Goal: Information Seeking & Learning: Understand process/instructions

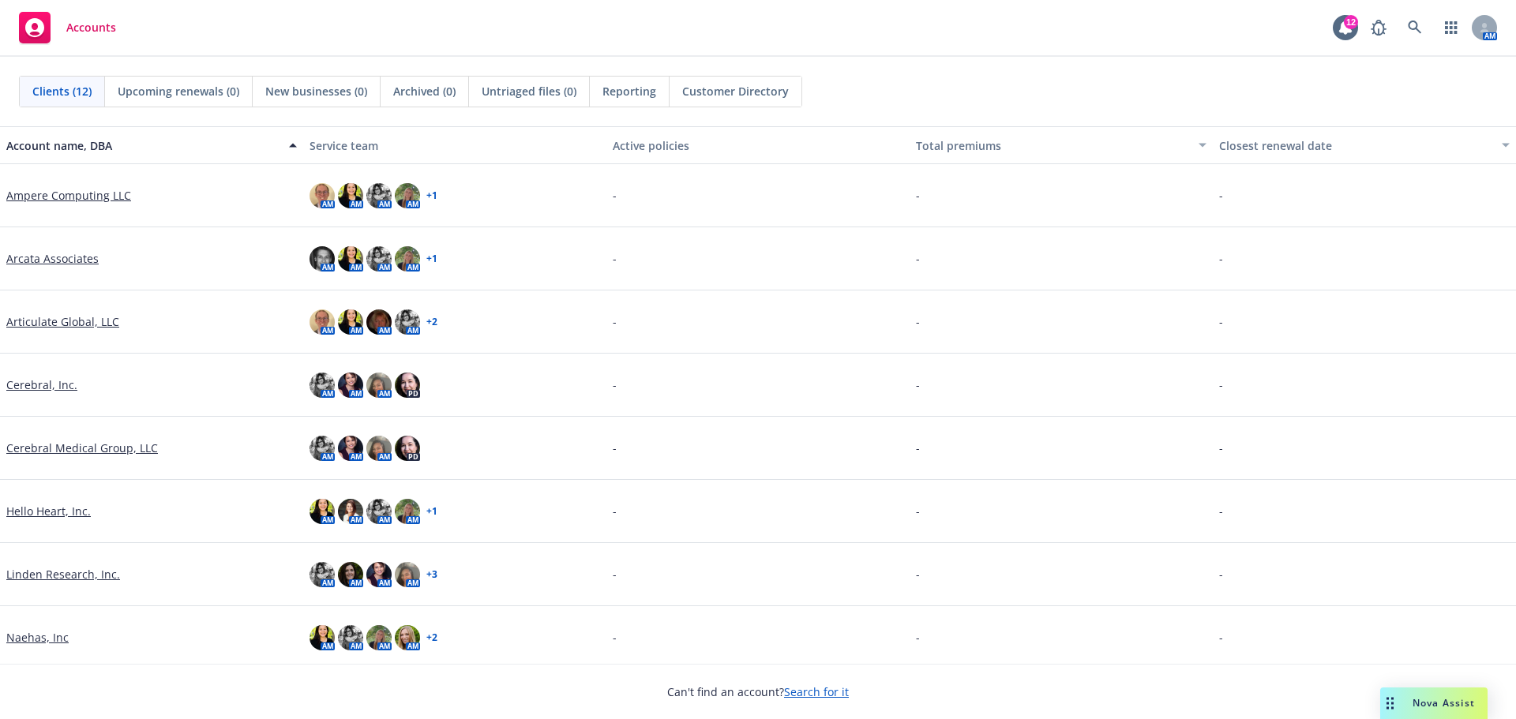
click at [57, 510] on link "Hello Heart, Inc." at bounding box center [48, 511] width 84 height 17
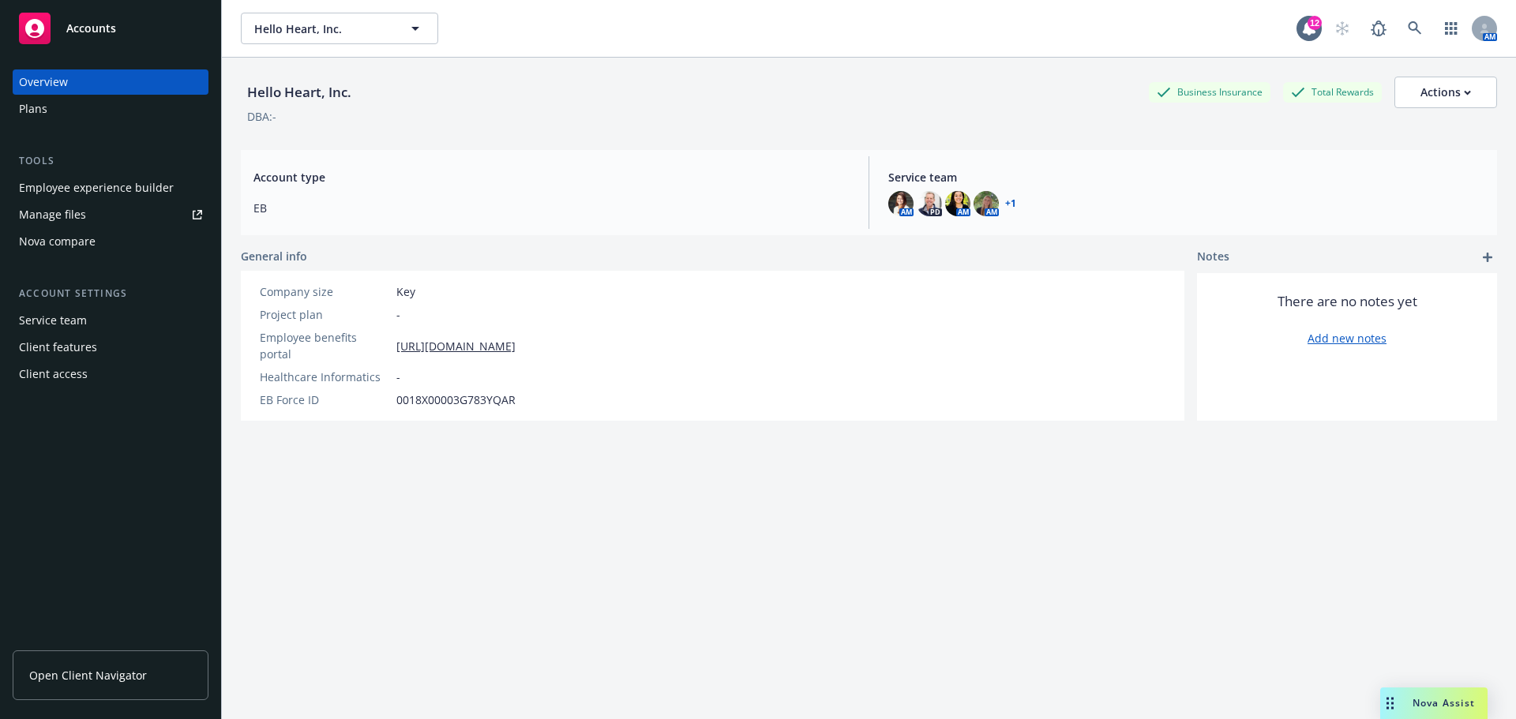
click at [126, 670] on span "Open Client Navigator" at bounding box center [88, 675] width 118 height 17
click at [115, 184] on div "Employee experience builder" at bounding box center [96, 187] width 155 height 25
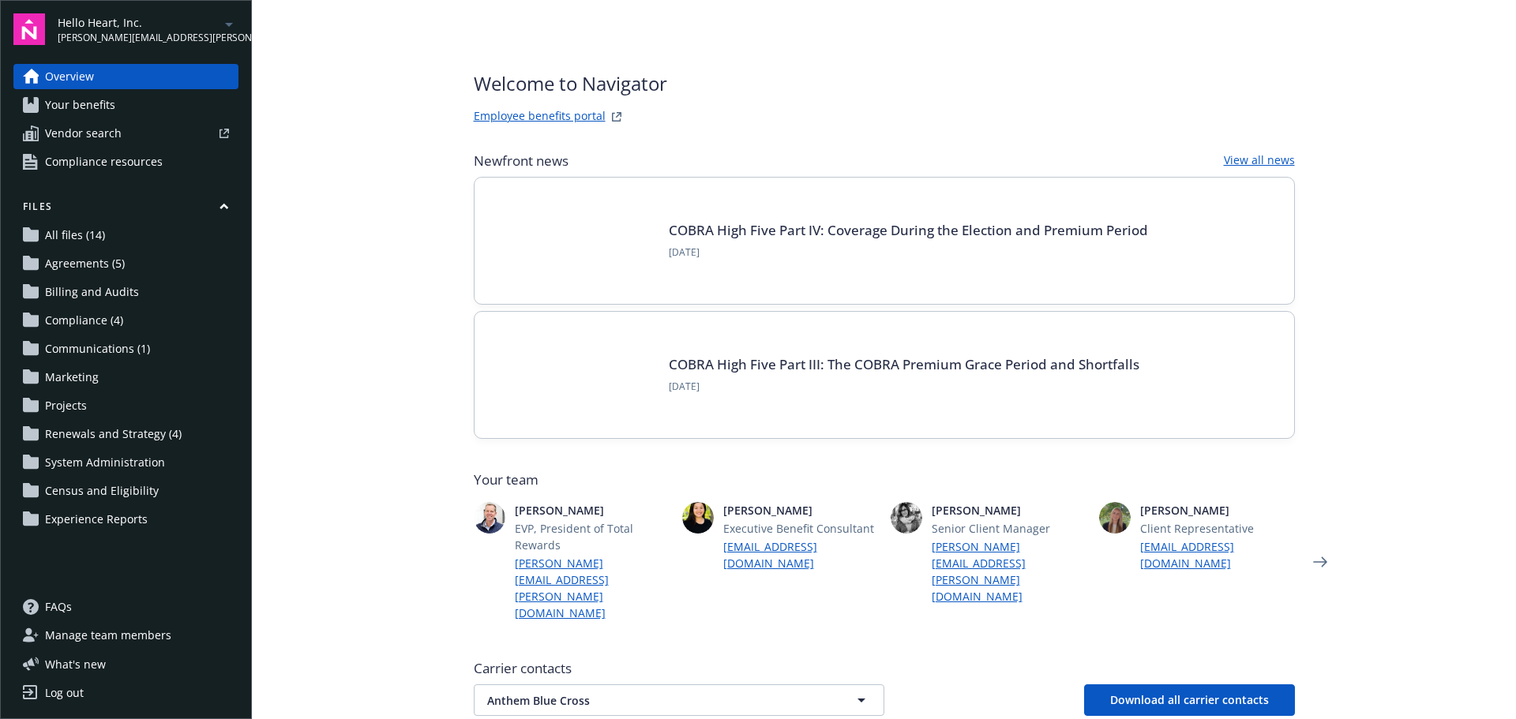
scroll to position [316, 0]
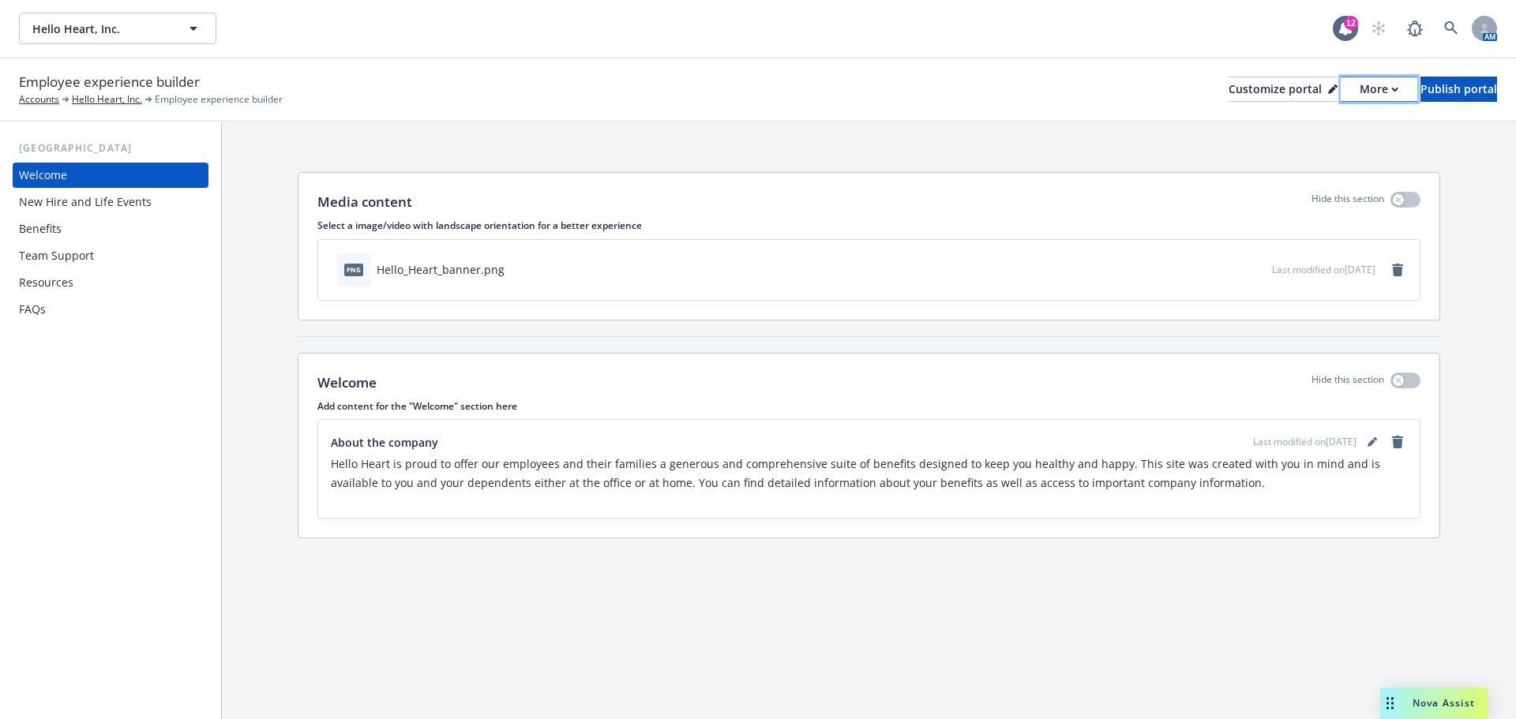
click at [1349, 91] on button "More" at bounding box center [1379, 89] width 77 height 25
click at [1338, 154] on link "Copy portal link" at bounding box center [1295, 157] width 144 height 32
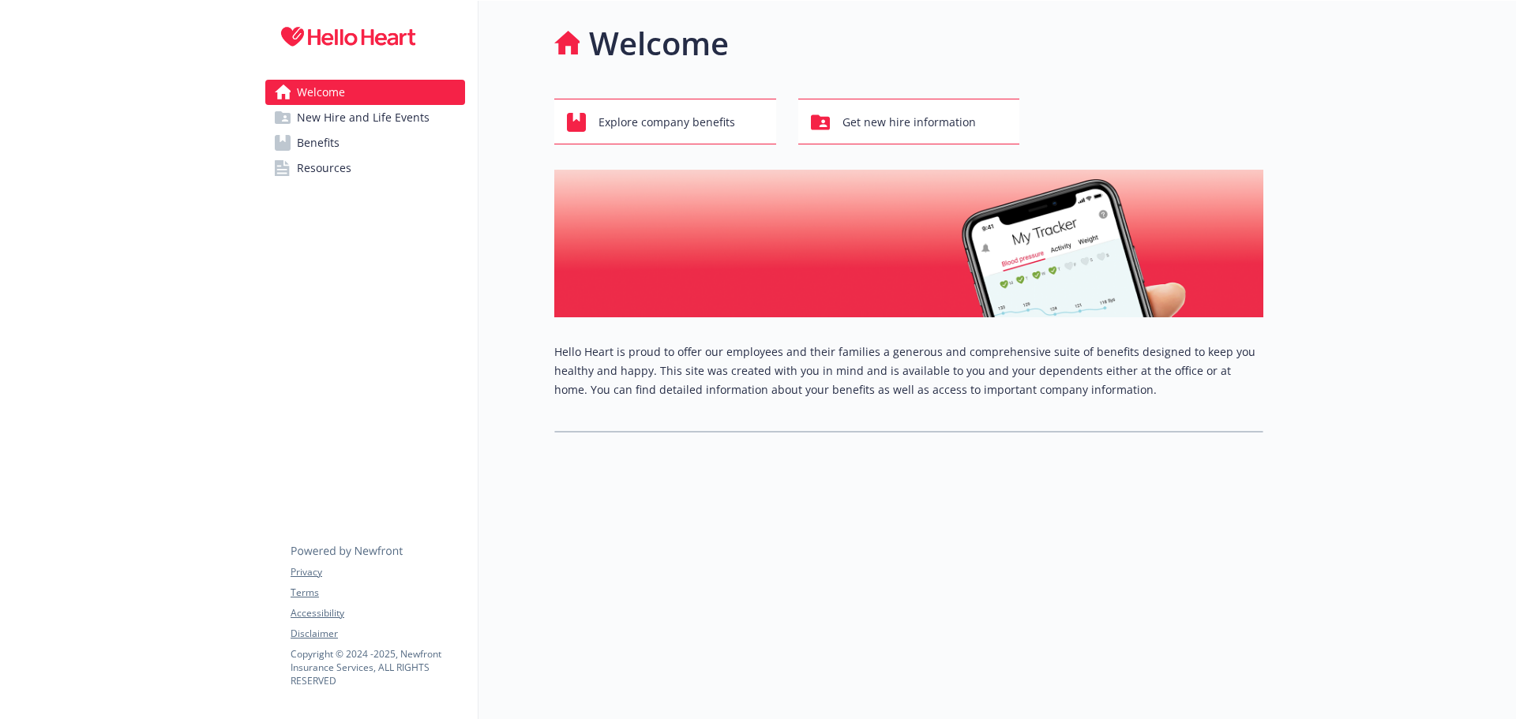
click at [333, 142] on span "Benefits" at bounding box center [318, 142] width 43 height 25
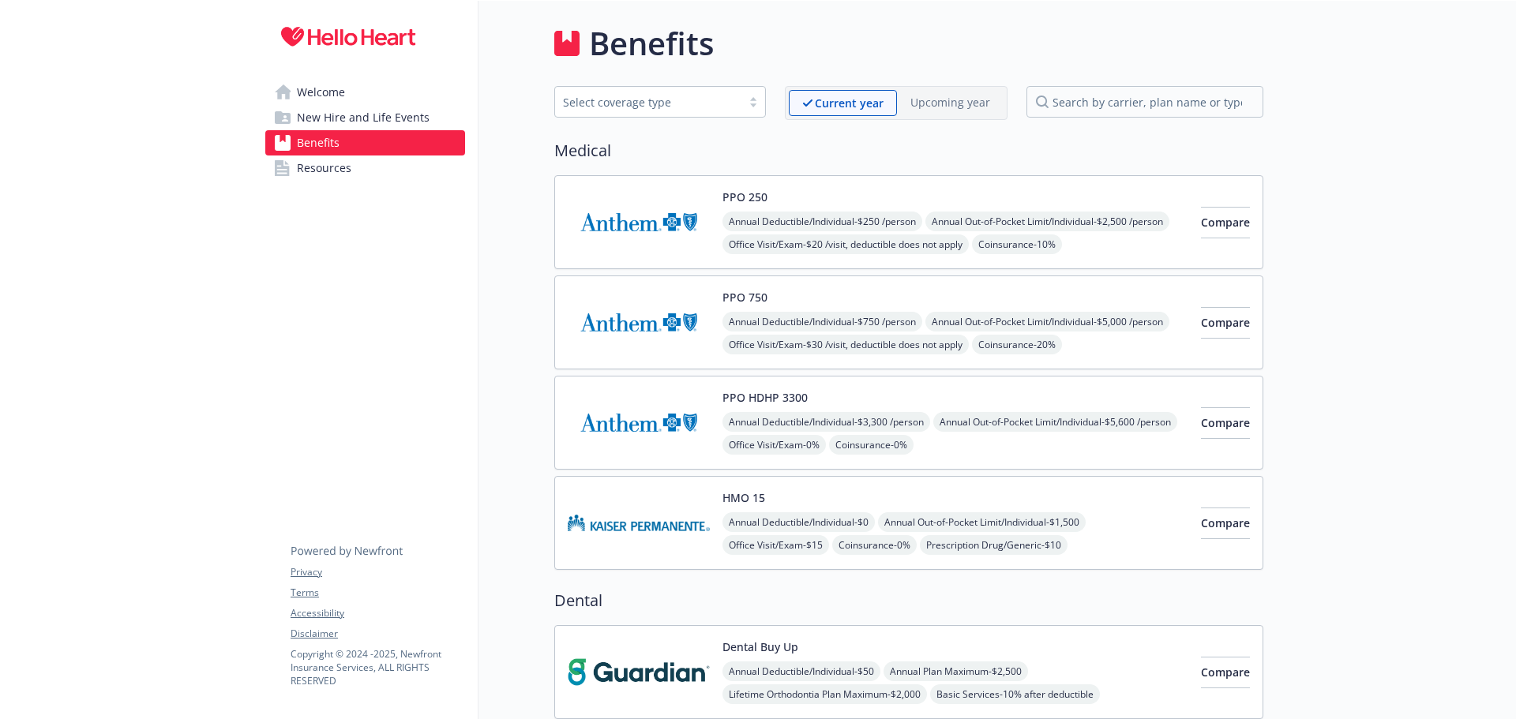
click at [994, 220] on div "Annual Deductible/Individual - $250 /person Annual Out-of-Pocket Limit/Individu…" at bounding box center [956, 279] width 466 height 135
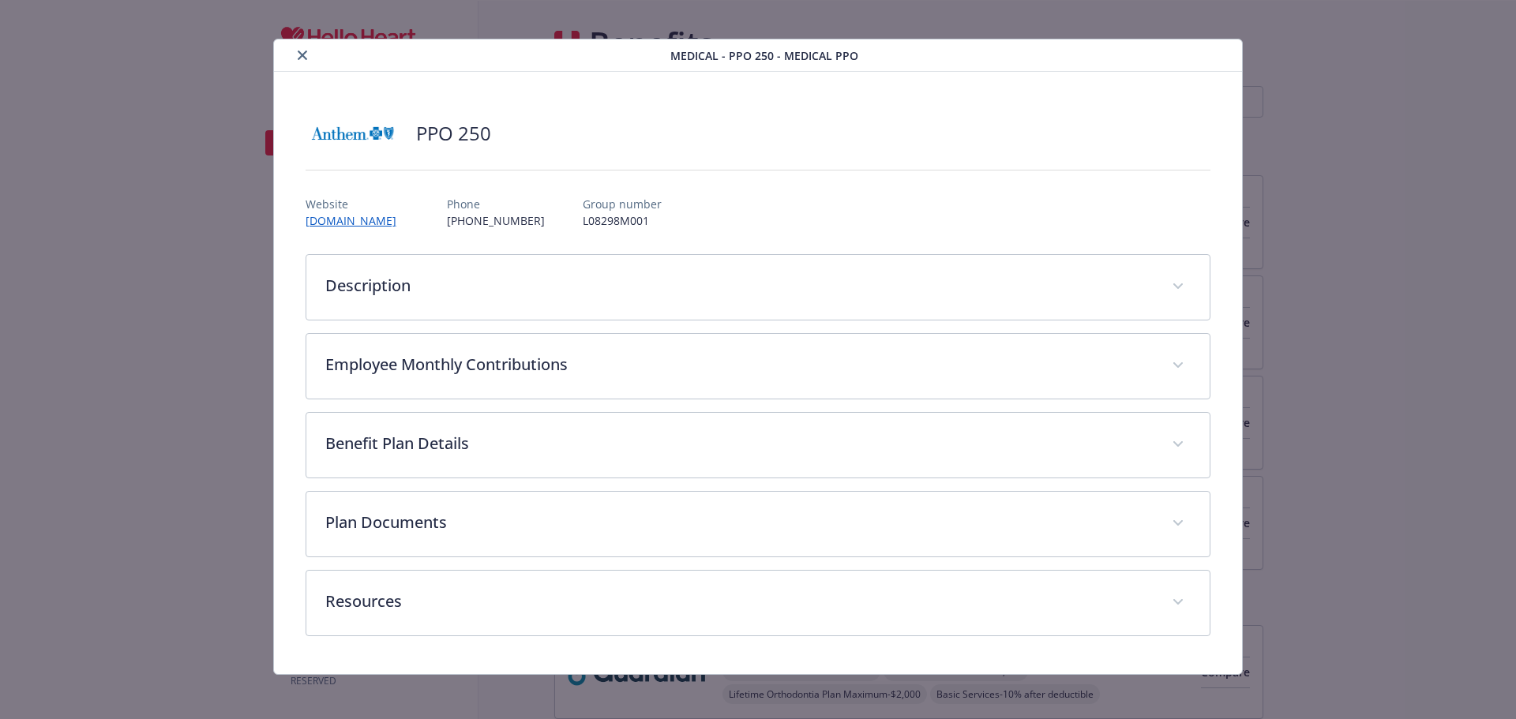
scroll to position [18, 0]
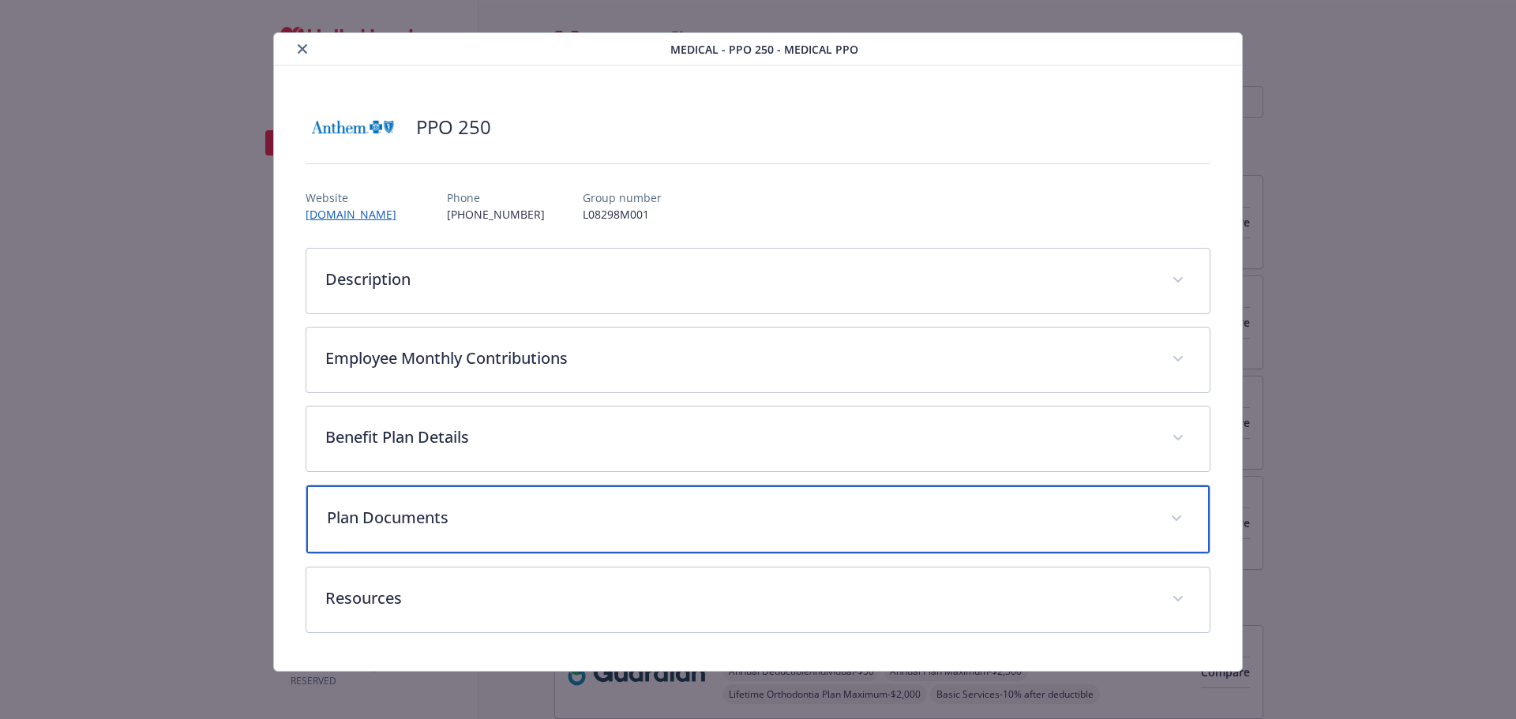
click at [470, 535] on div "Plan Documents" at bounding box center [758, 520] width 904 height 68
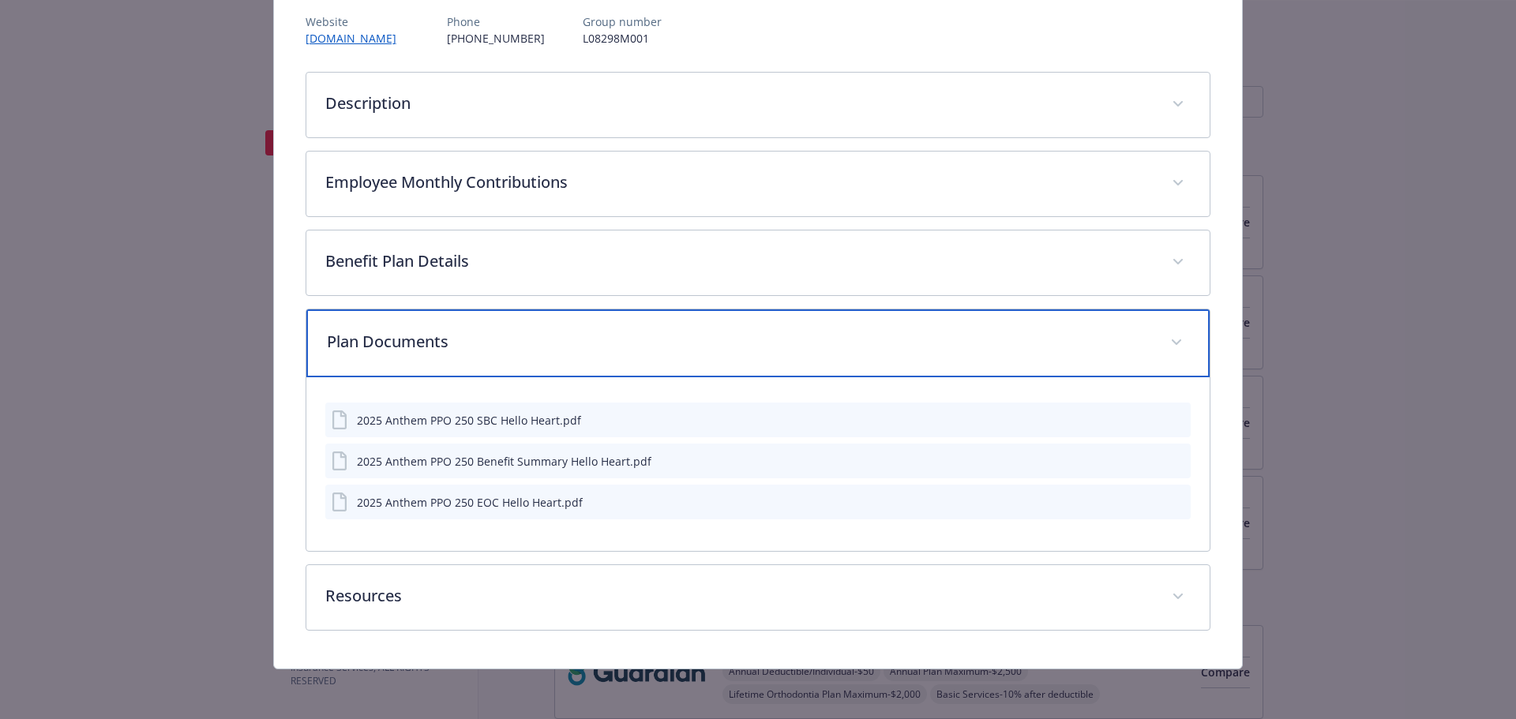
scroll to position [195, 0]
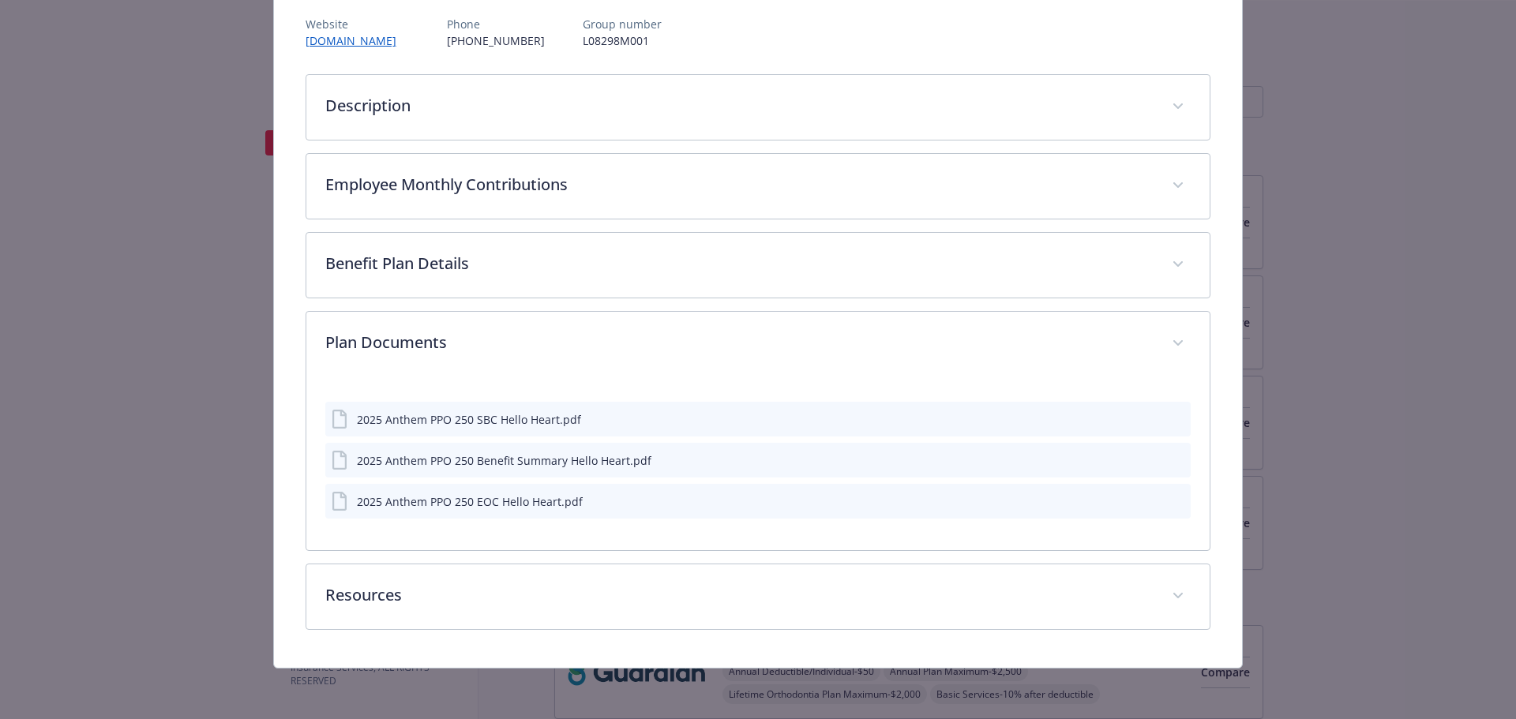
click at [1169, 501] on icon "preview file" at bounding box center [1176, 500] width 14 height 11
